Goal: Task Accomplishment & Management: Complete application form

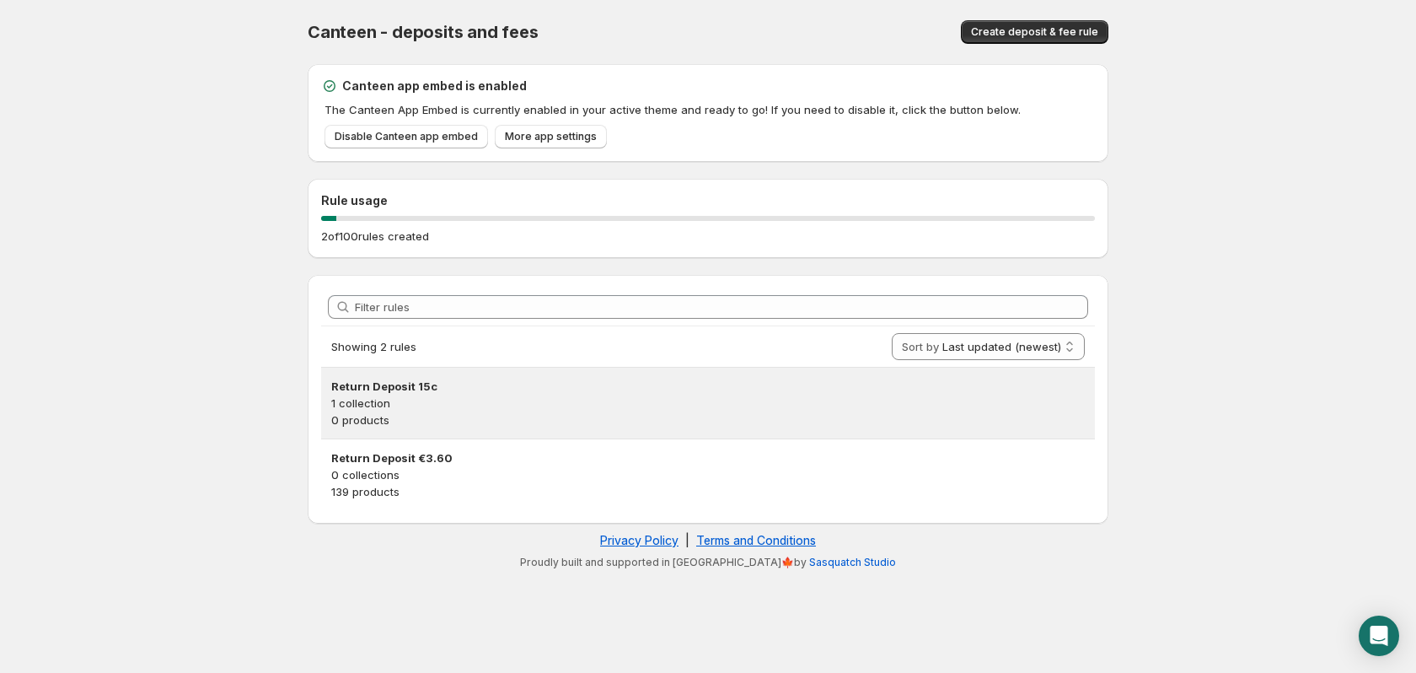
click at [551, 405] on p "1 collection" at bounding box center [708, 402] width 754 height 17
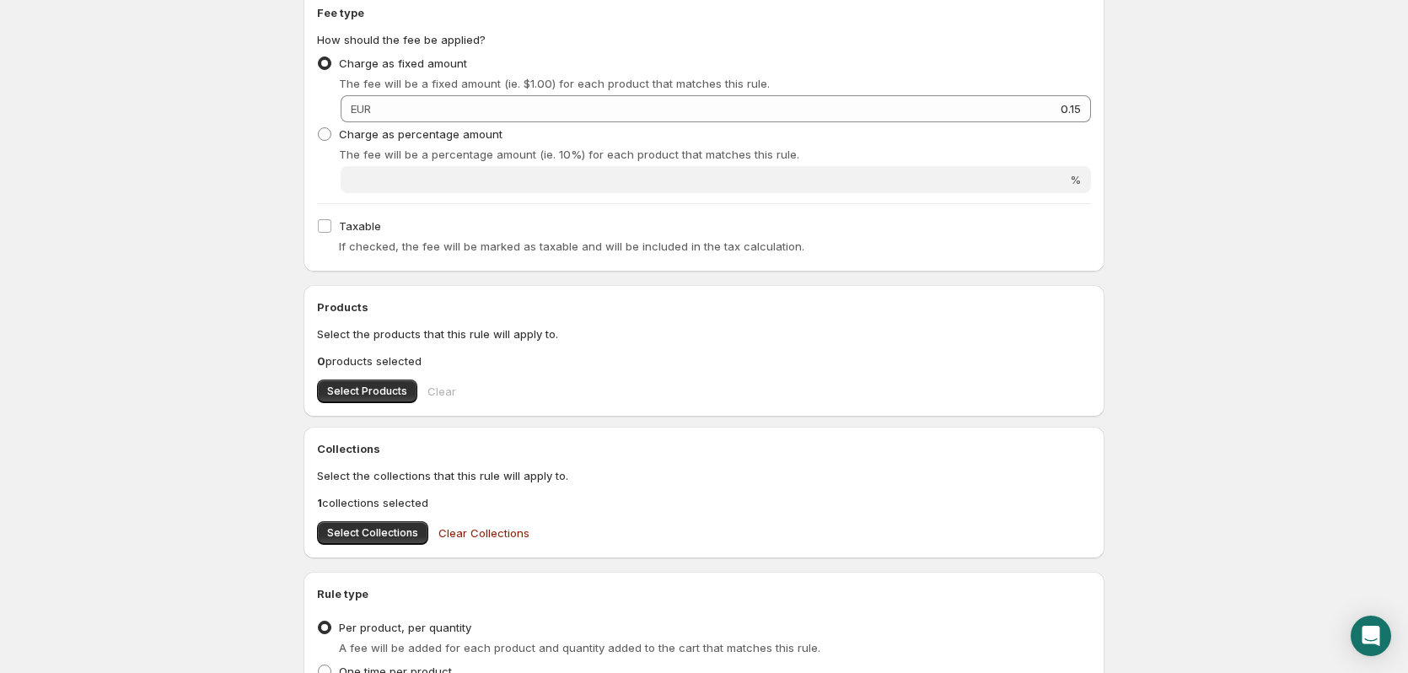
scroll to position [314, 0]
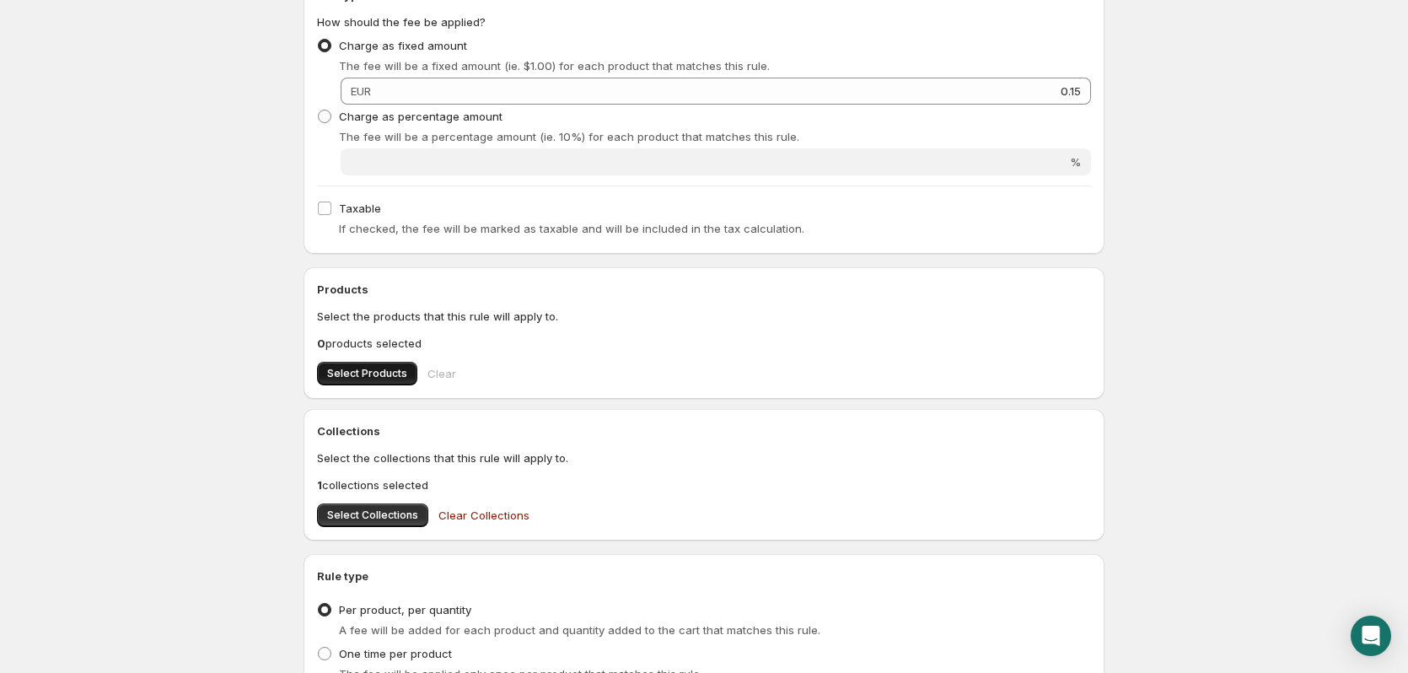
click at [362, 372] on span "Select Products" at bounding box center [367, 373] width 80 height 13
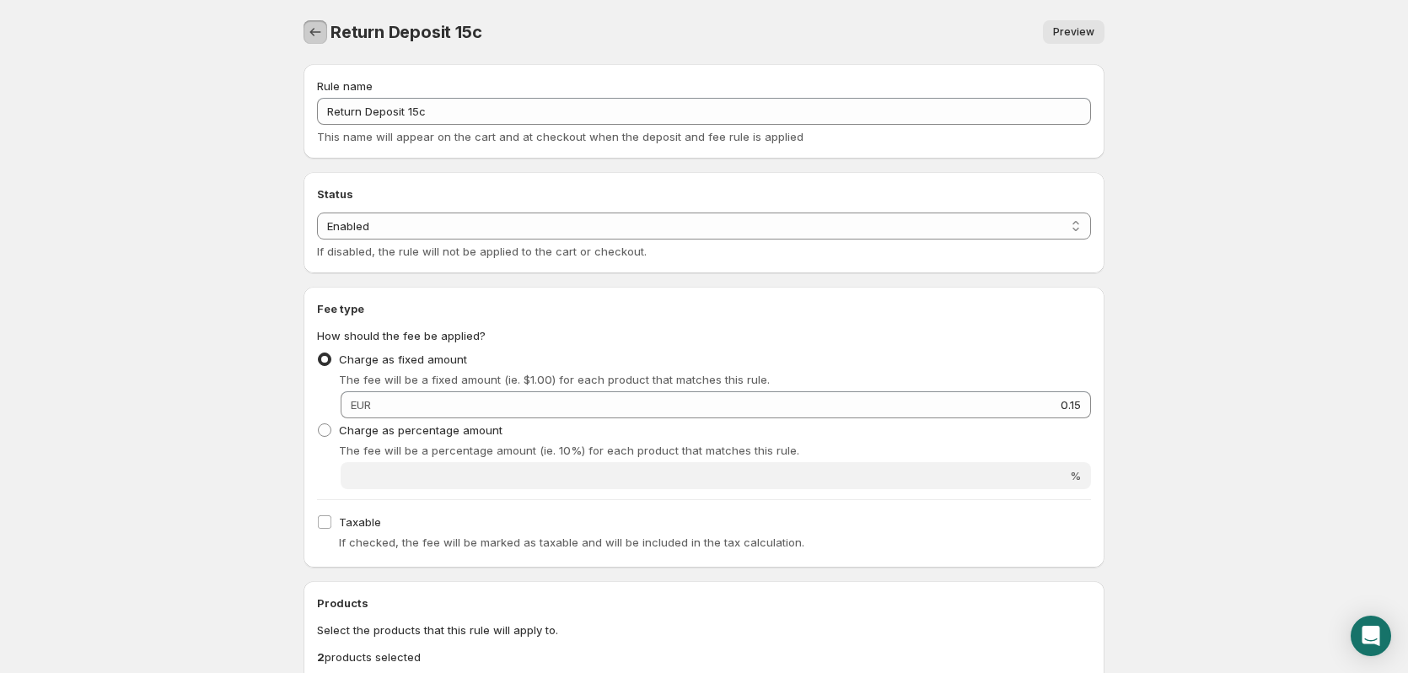
click at [320, 33] on icon "Settings" at bounding box center [315, 32] width 17 height 17
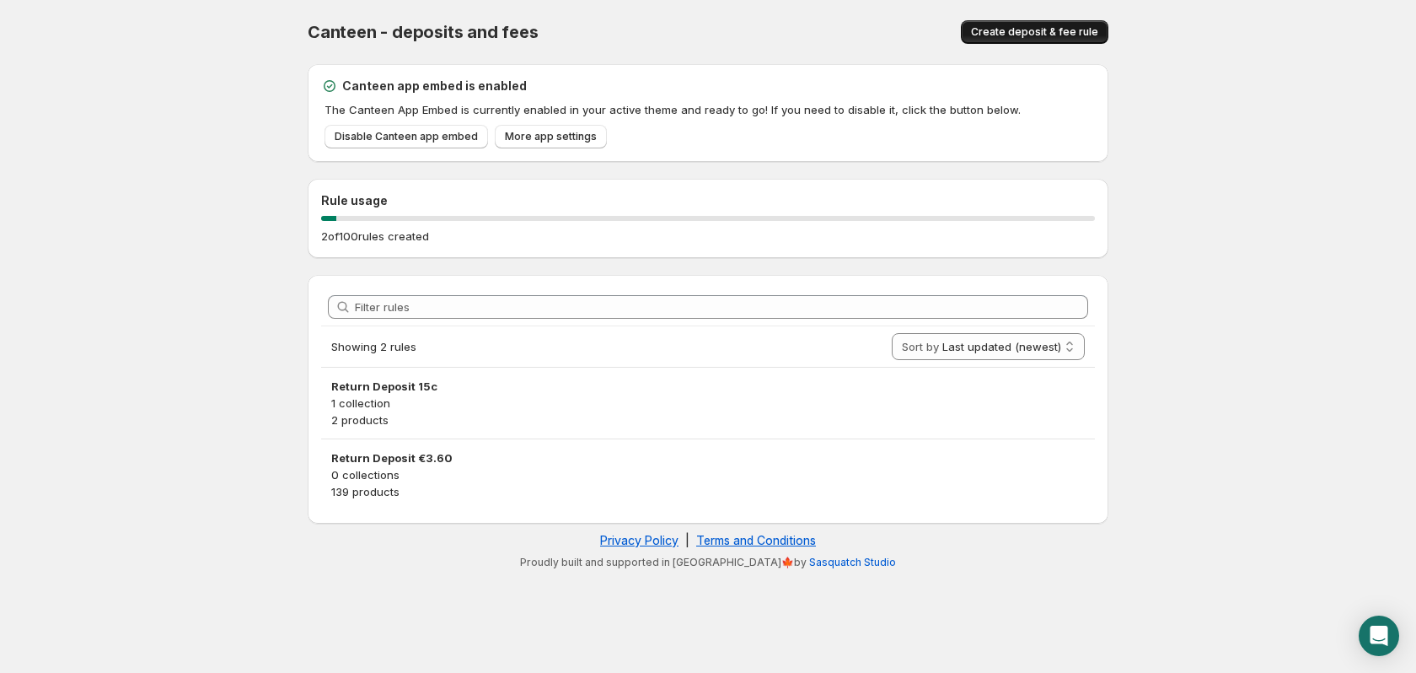
click at [1011, 29] on span "Create deposit & fee rule" at bounding box center [1034, 31] width 127 height 13
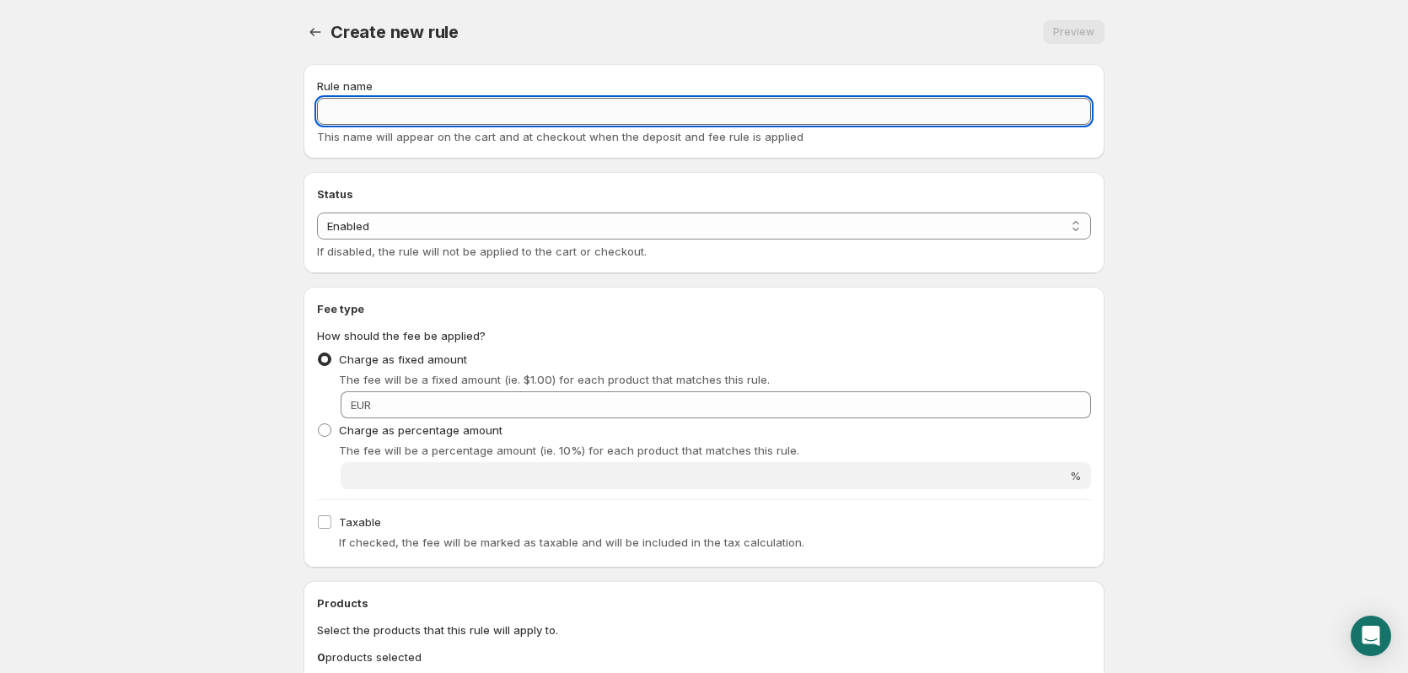
click at [338, 116] on input "Rule name" at bounding box center [704, 111] width 774 height 27
type input "Return Deposit"
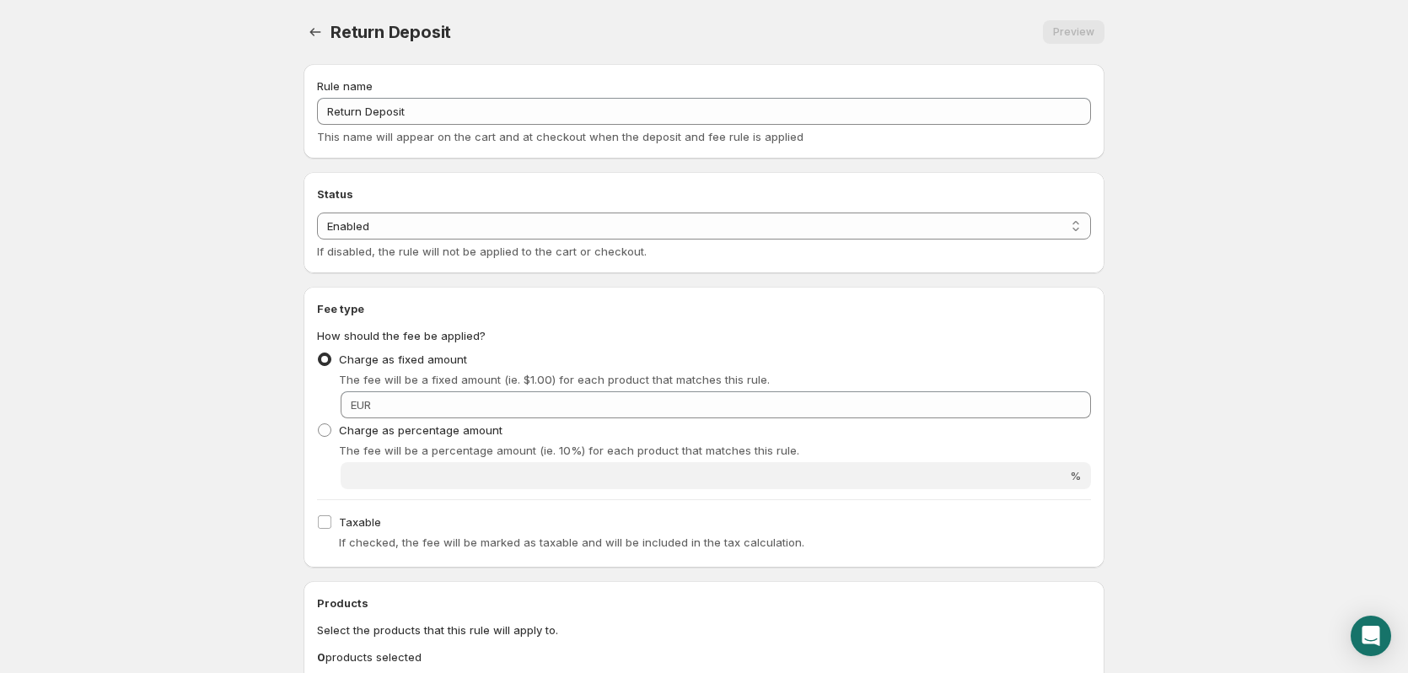
click at [373, 404] on div "EUR" at bounding box center [716, 404] width 750 height 27
click at [370, 408] on span "EUR" at bounding box center [361, 404] width 20 height 13
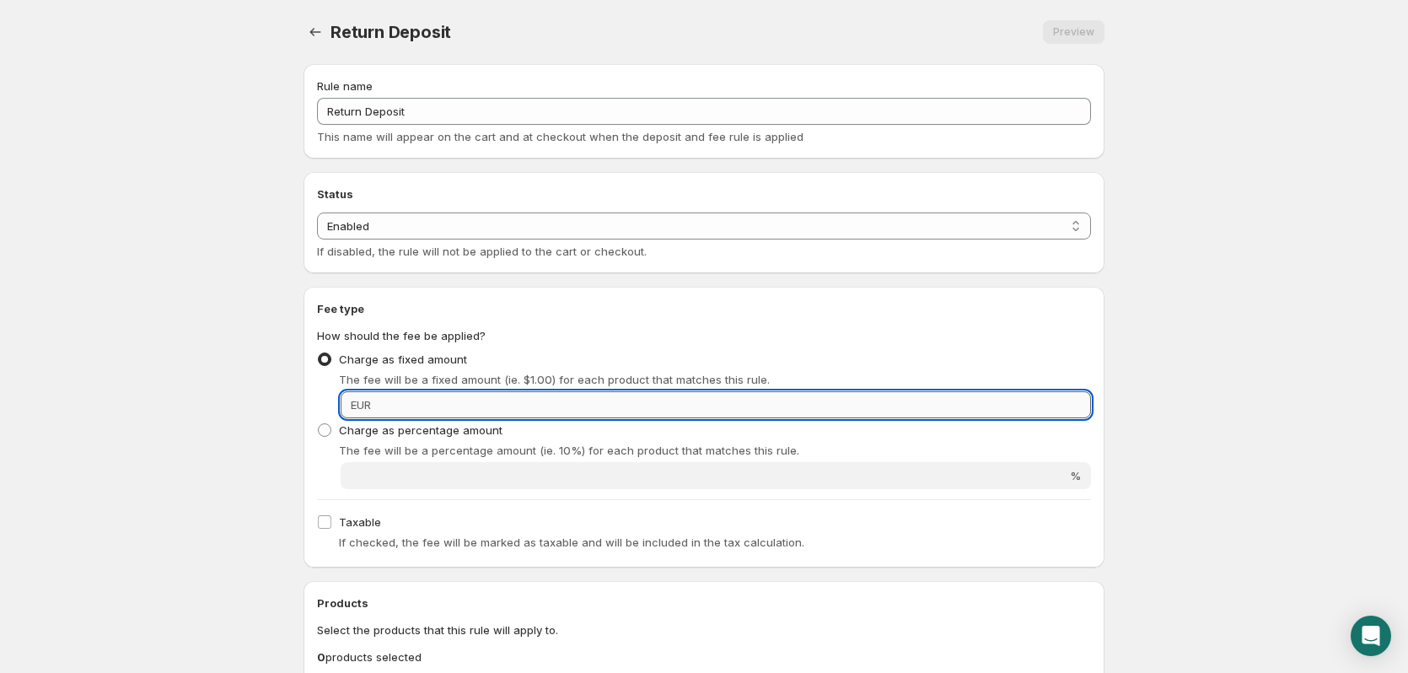
click at [435, 406] on input "Fixed amount" at bounding box center [733, 404] width 715 height 27
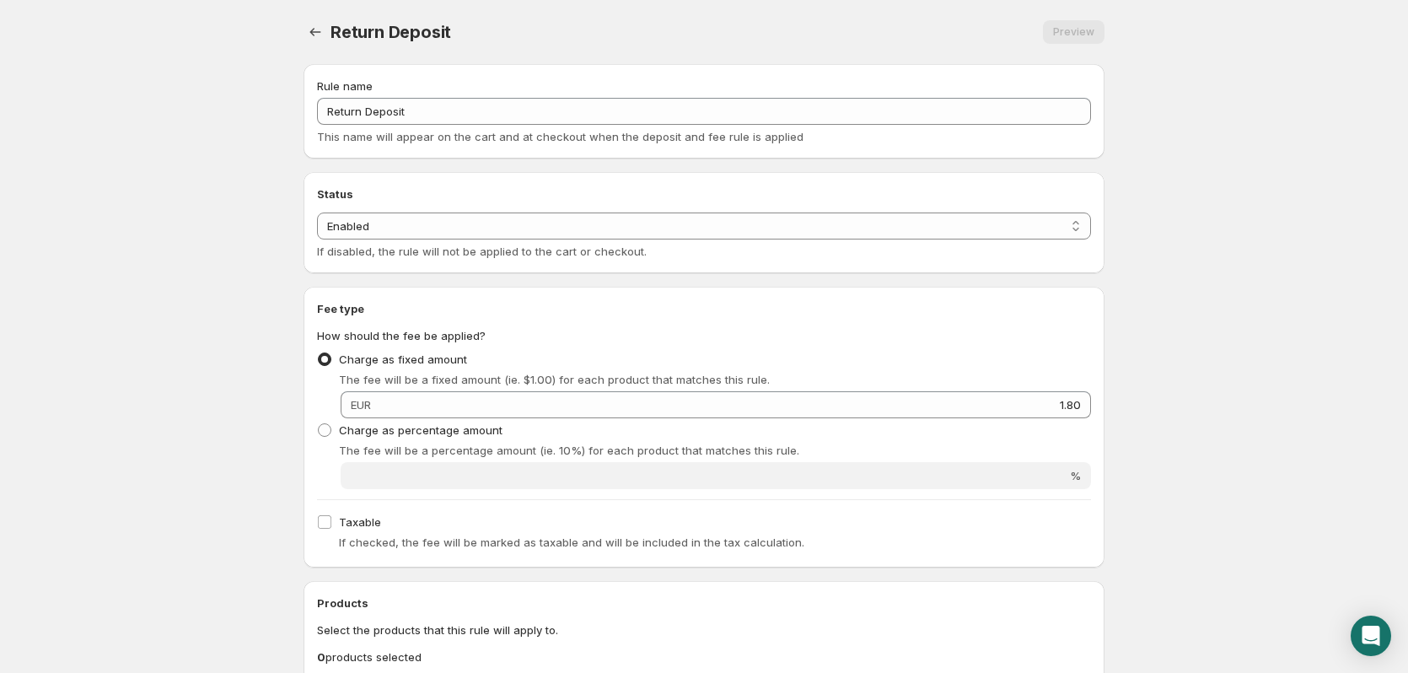
click at [1156, 376] on body "Home Help Return Deposit. This page is ready Return Deposit Preview More action…" at bounding box center [704, 336] width 1408 height 673
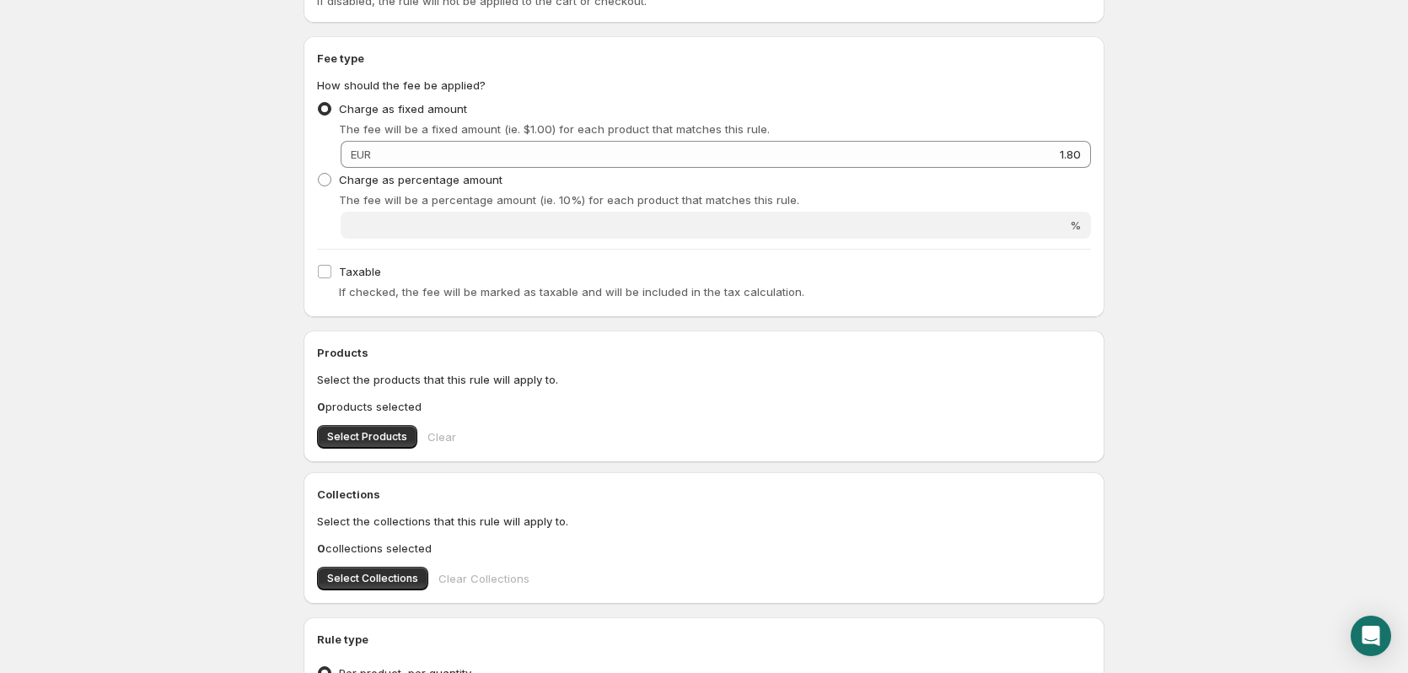
scroll to position [297, 0]
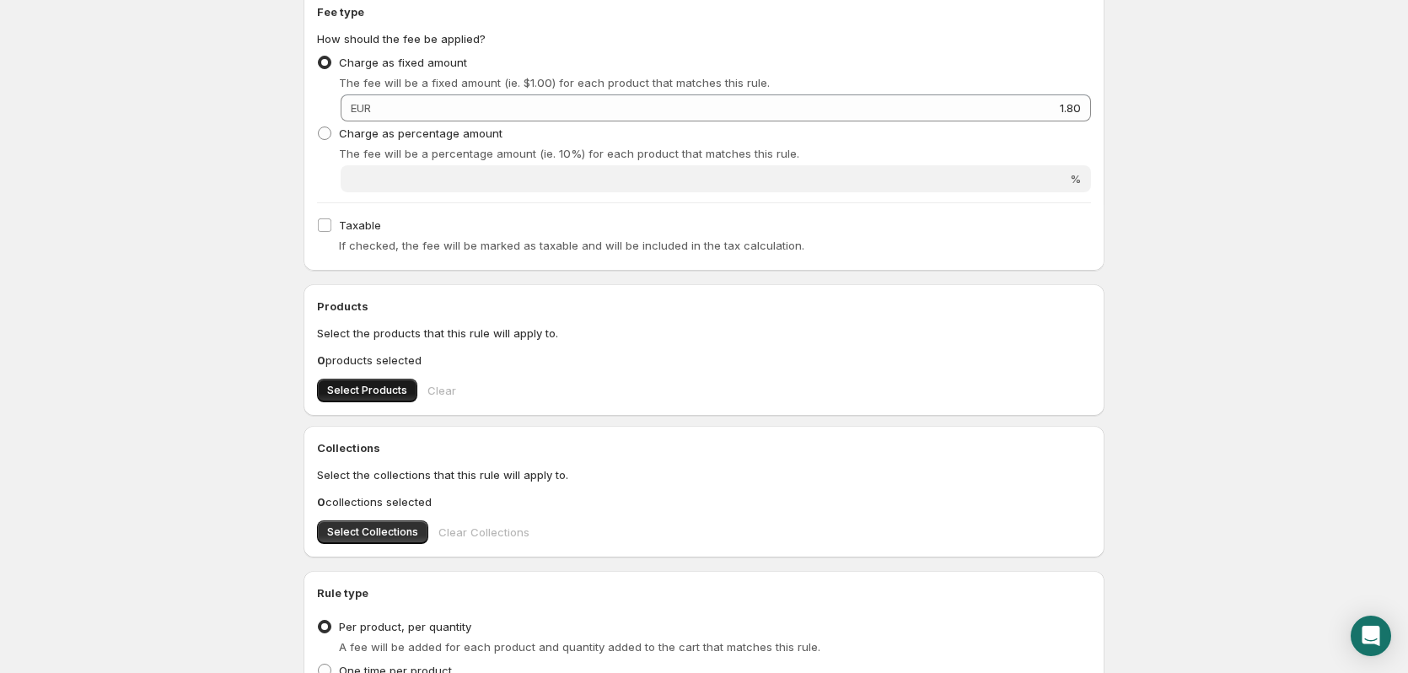
click at [342, 392] on span "Select Products" at bounding box center [367, 390] width 80 height 13
type input "1.8"
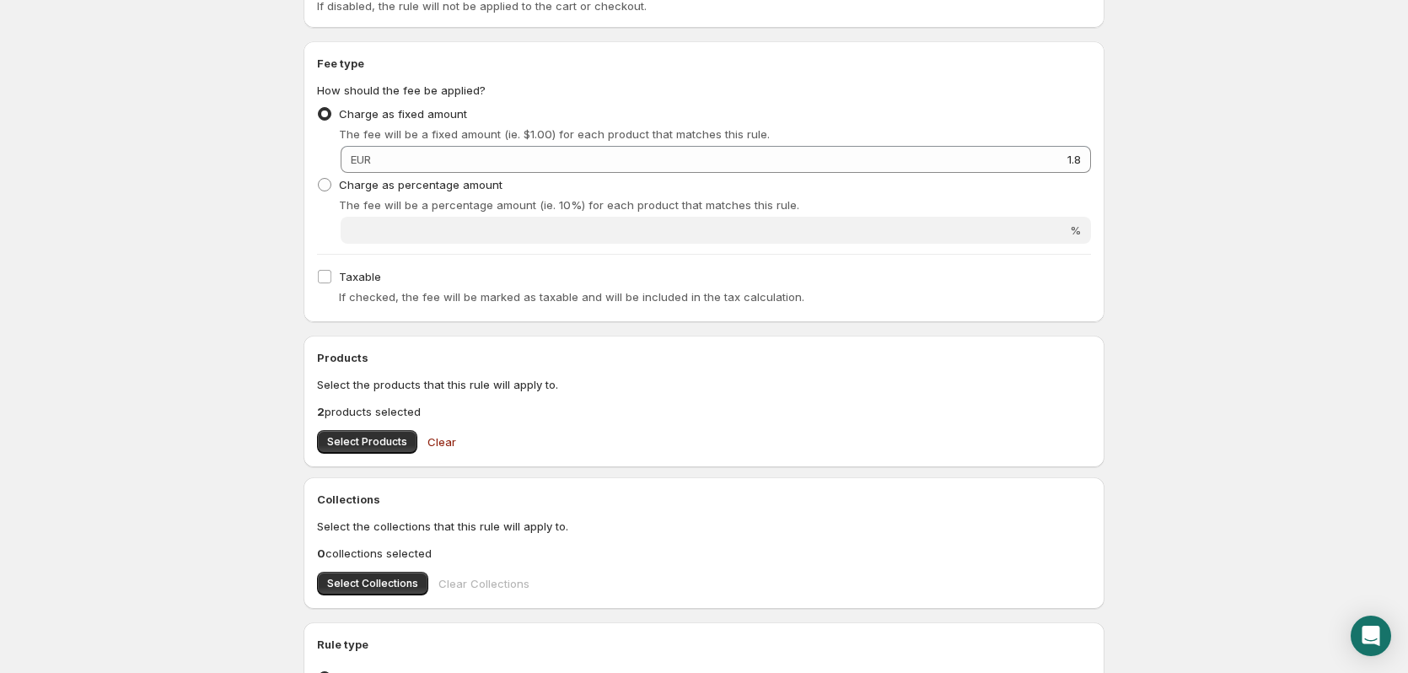
scroll to position [270, 0]
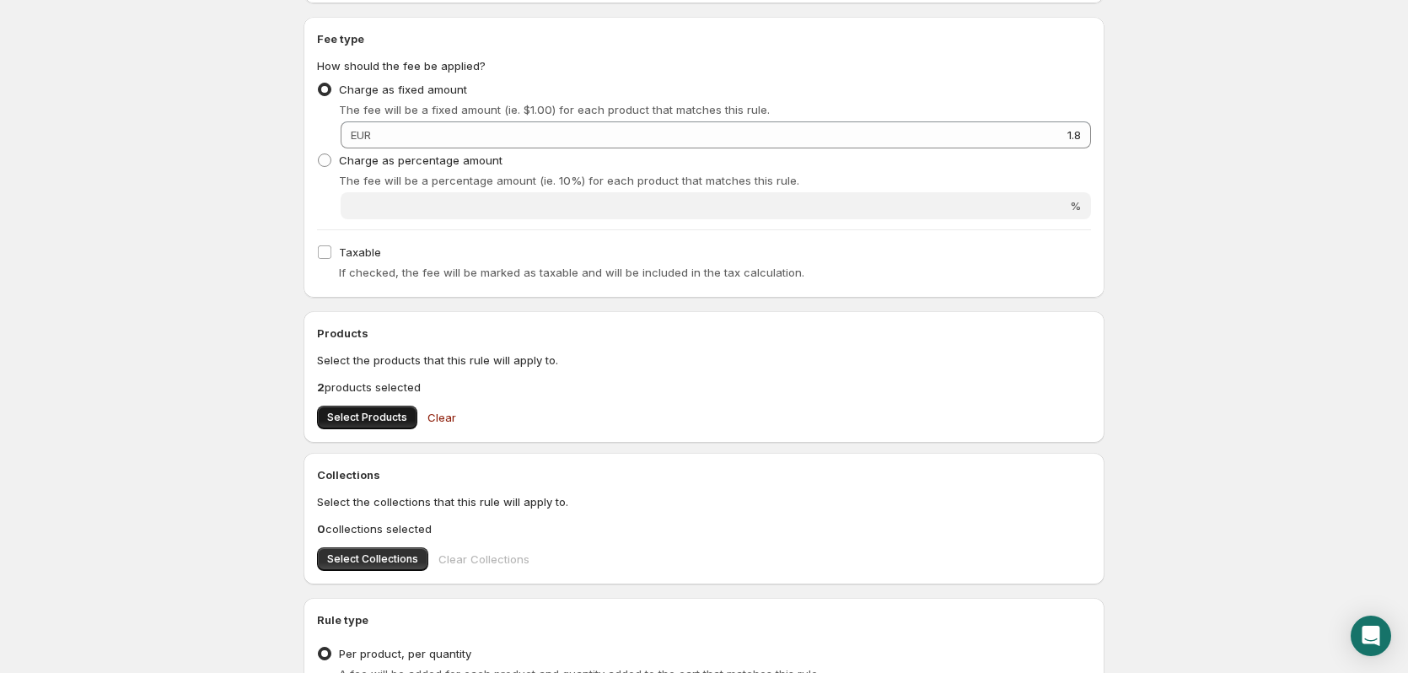
click at [364, 419] on span "Select Products" at bounding box center [367, 416] width 80 height 13
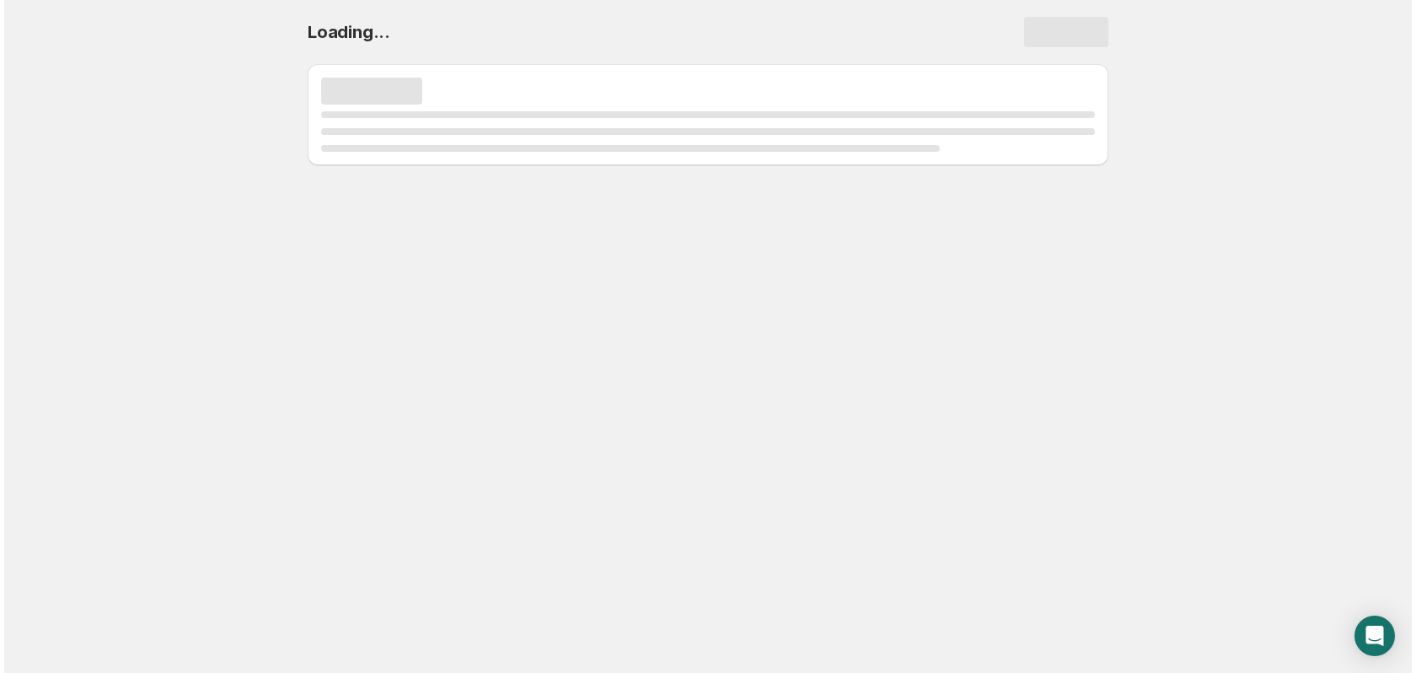
scroll to position [0, 0]
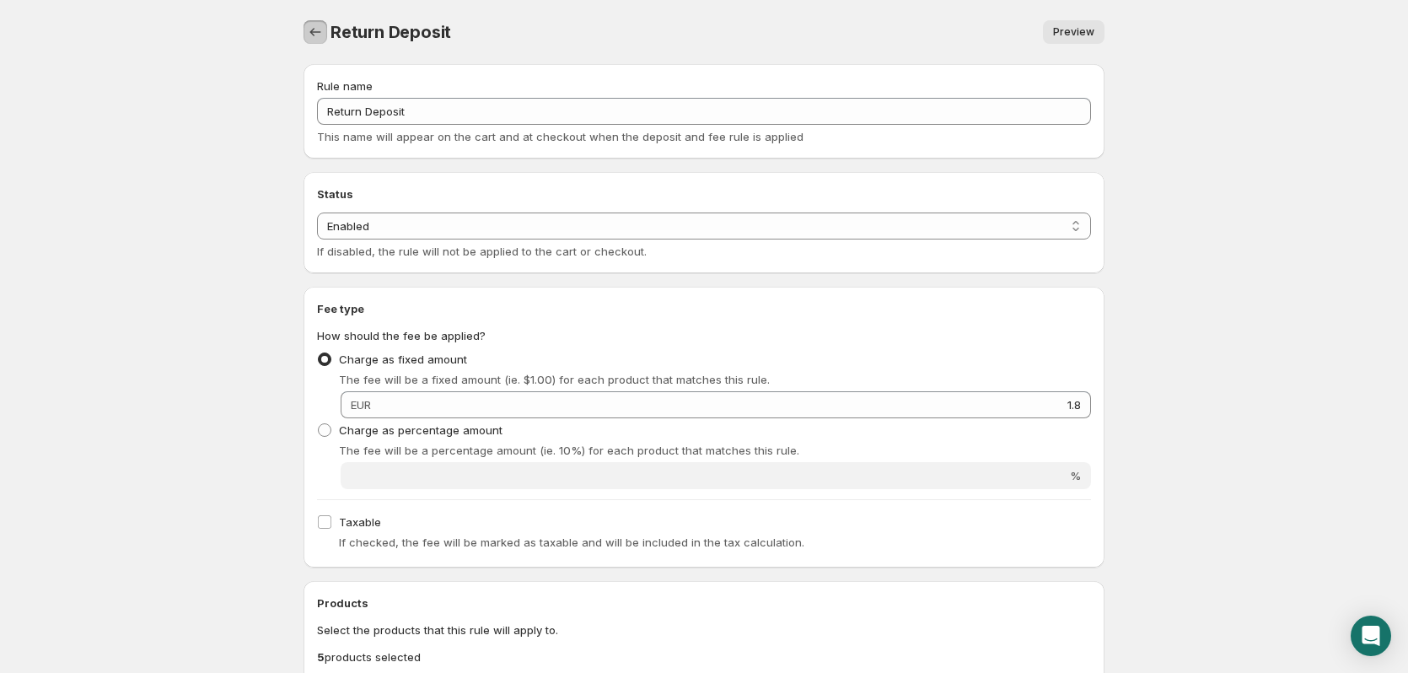
click at [312, 31] on icon "Settings" at bounding box center [315, 32] width 11 height 8
